Goal: Find specific page/section: Find specific page/section

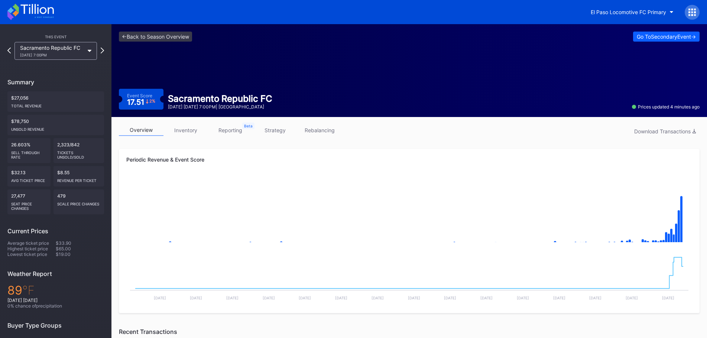
click at [162, 42] on div "<- Back to Season Overview Go To Secondary Event -> Event Score 17.51 2 % Sacra…" at bounding box center [410, 70] width 596 height 93
click at [160, 36] on link "<- Back to Season Overview" at bounding box center [155, 37] width 73 height 10
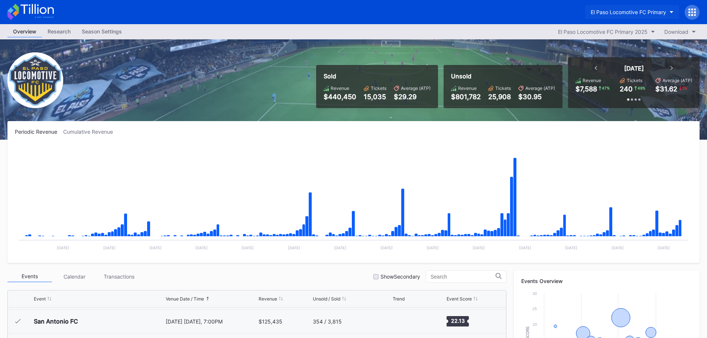
click at [637, 15] on div "El Paso Locomotive FC Primary" at bounding box center [628, 12] width 75 height 6
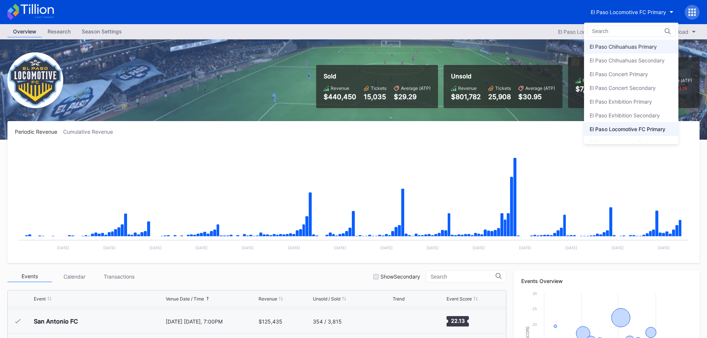
click at [624, 49] on div "El Paso Chihuahuas Primary" at bounding box center [623, 46] width 67 height 6
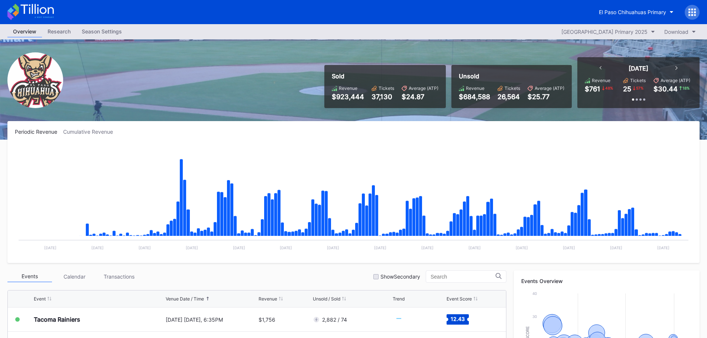
scroll to position [149, 0]
